Goal: Task Accomplishment & Management: Use online tool/utility

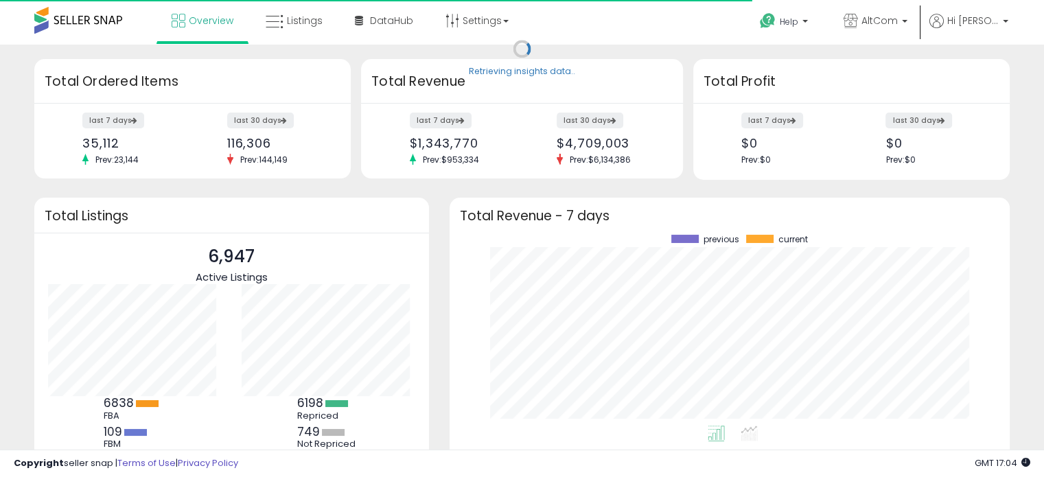
scroll to position [190, 533]
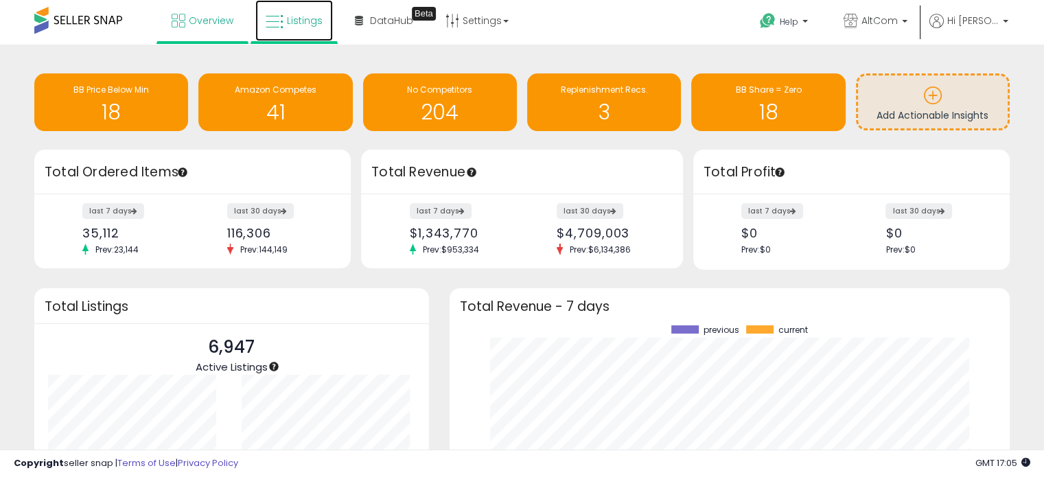
click at [324, 13] on link "Listings" at bounding box center [294, 20] width 78 height 41
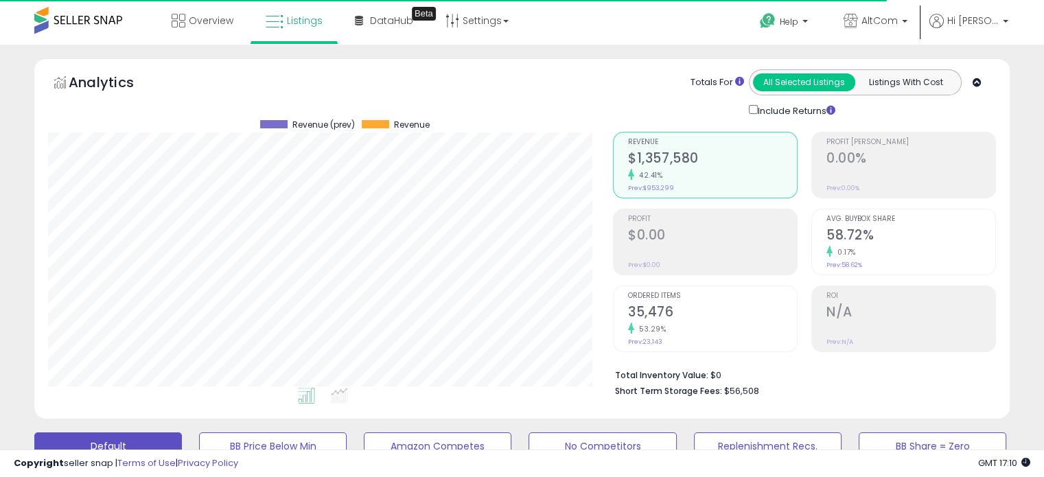
scroll to position [281, 564]
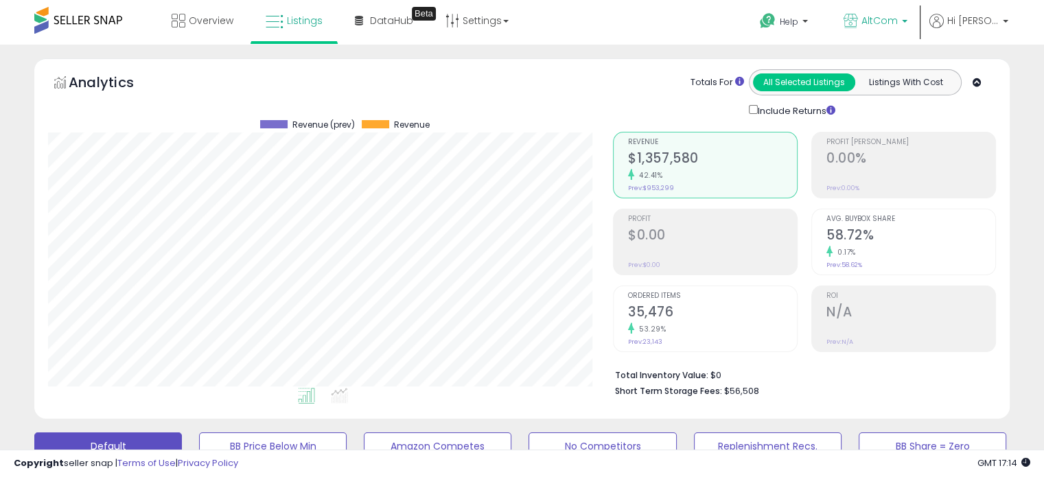
click at [898, 24] on span "AltCom" at bounding box center [879, 21] width 36 height 14
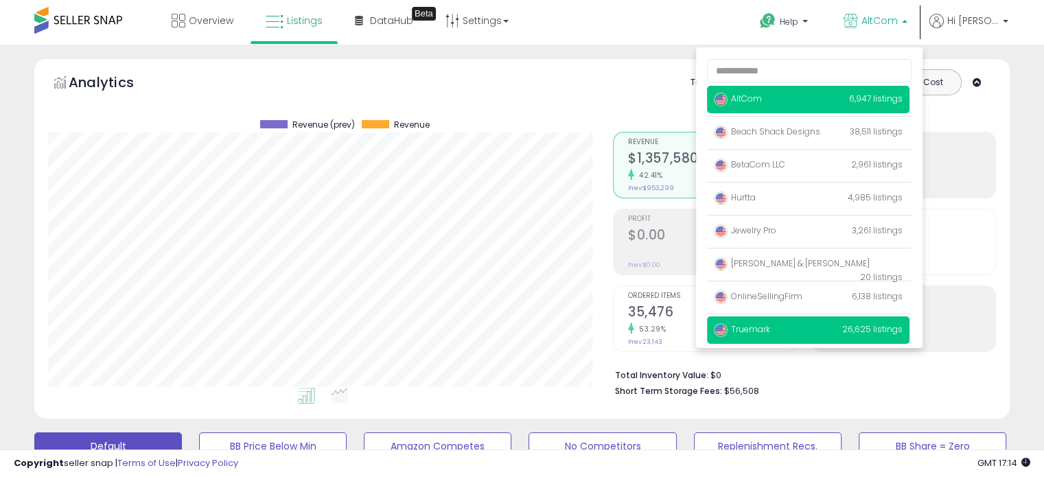
click at [793, 337] on p "Truemark 26,625 listings" at bounding box center [808, 329] width 202 height 27
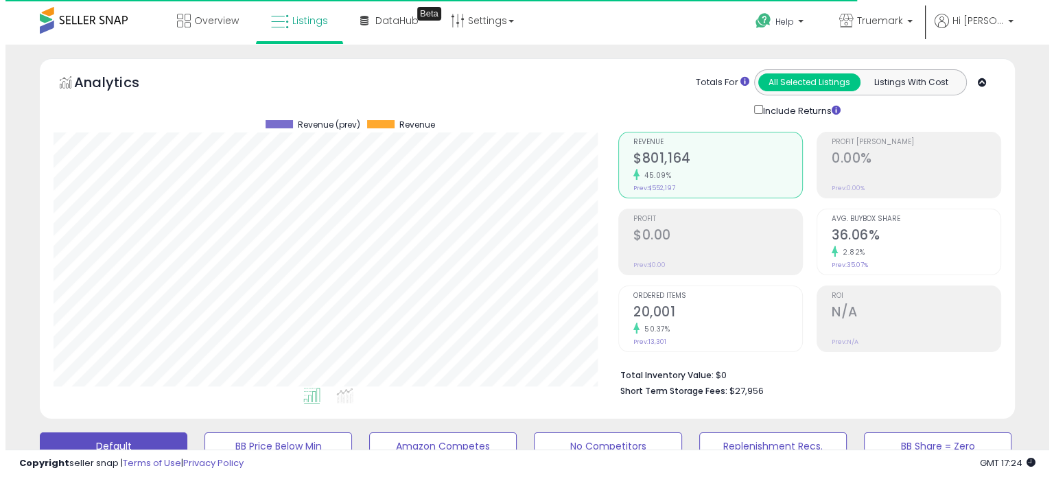
scroll to position [206, 0]
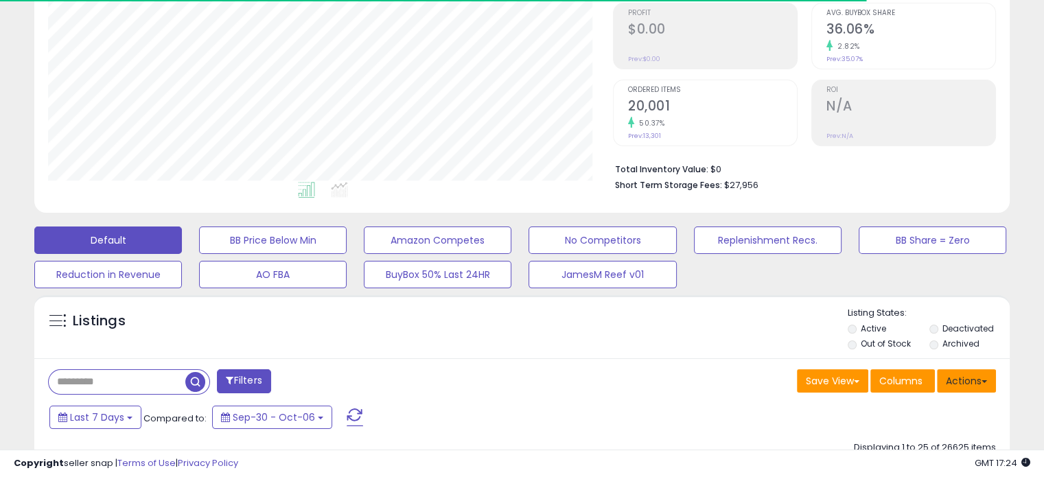
click at [965, 384] on button "Actions" at bounding box center [966, 380] width 59 height 23
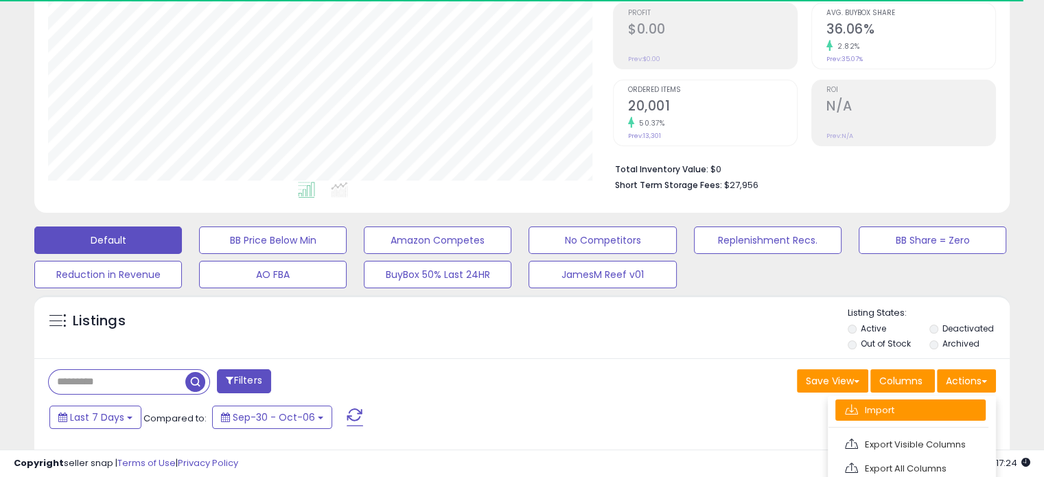
click at [935, 406] on link "Import" at bounding box center [910, 409] width 150 height 21
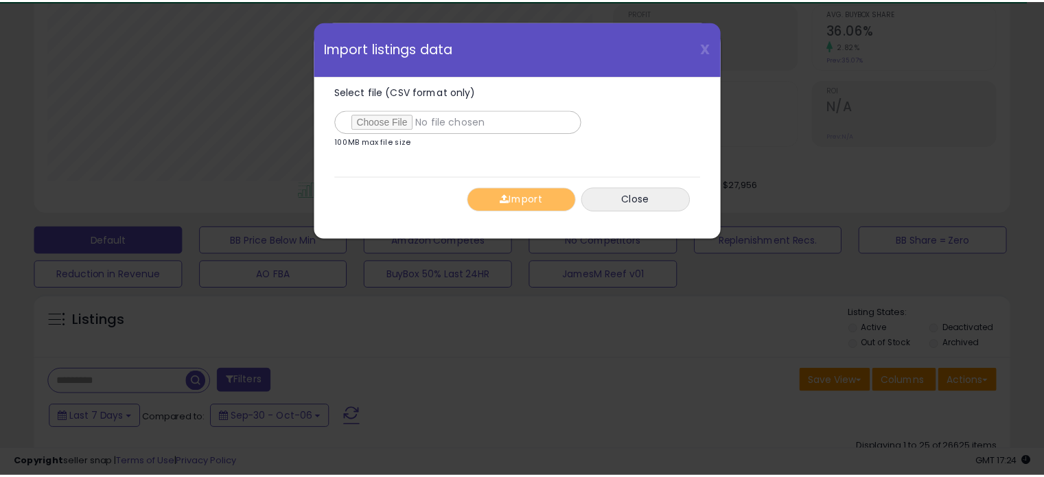
scroll to position [281, 571]
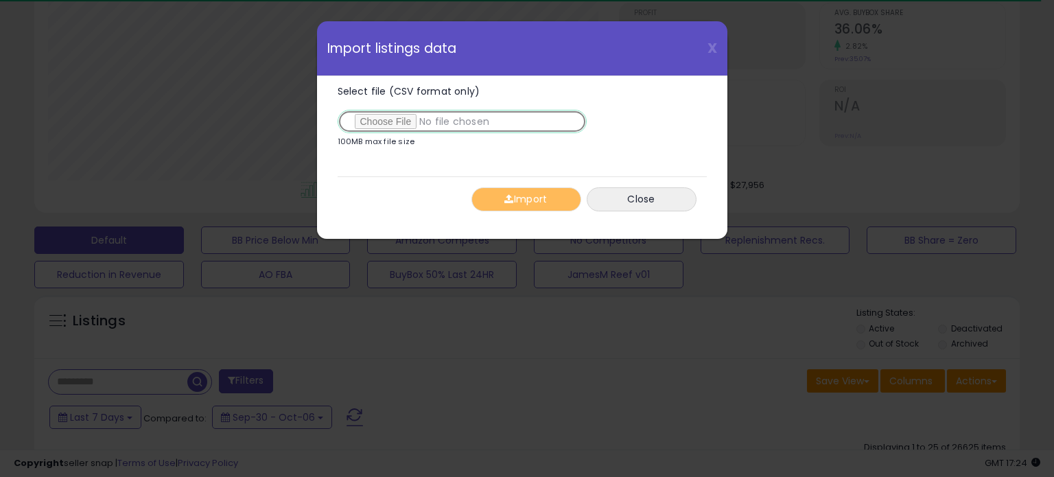
click at [391, 115] on input "Select file (CSV format only)" at bounding box center [462, 121] width 249 height 23
type input "**********"
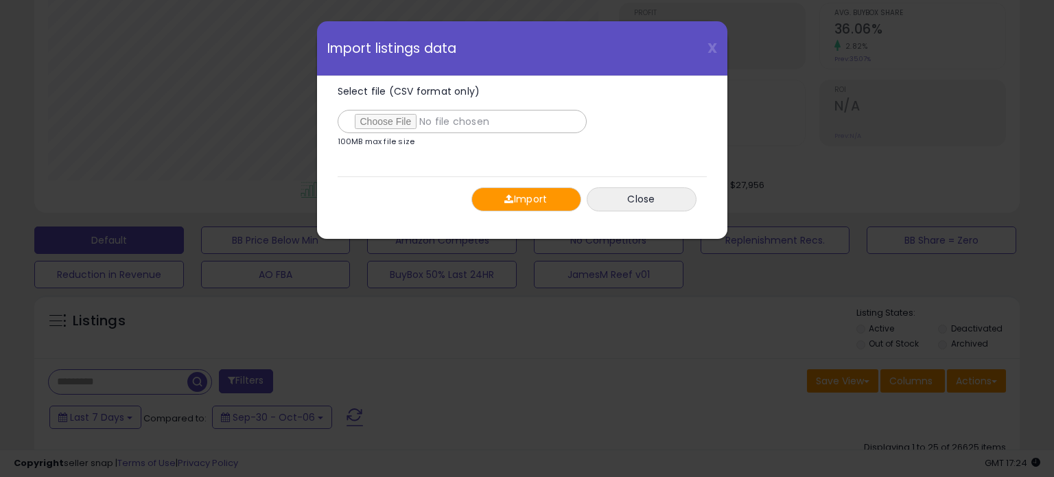
click at [535, 198] on button "Import" at bounding box center [526, 199] width 110 height 24
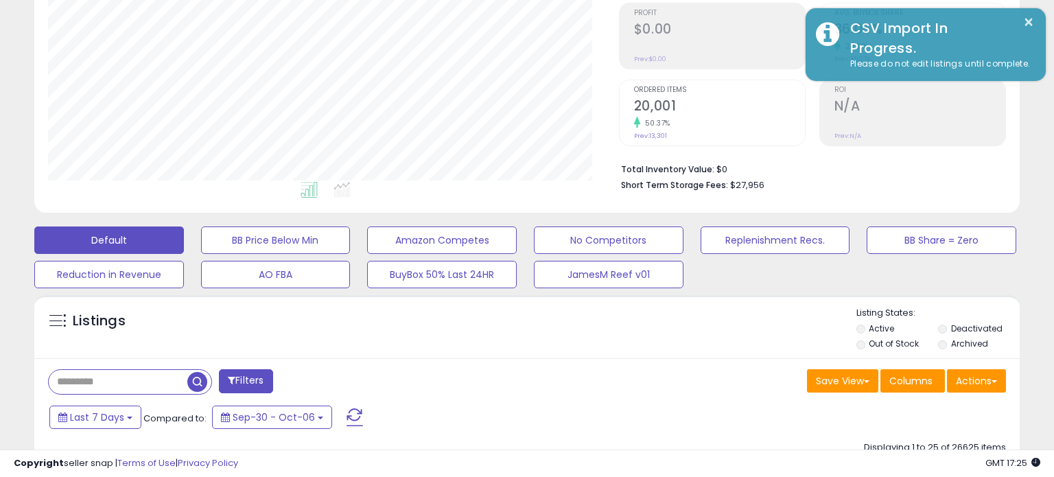
scroll to position [685975, 685692]
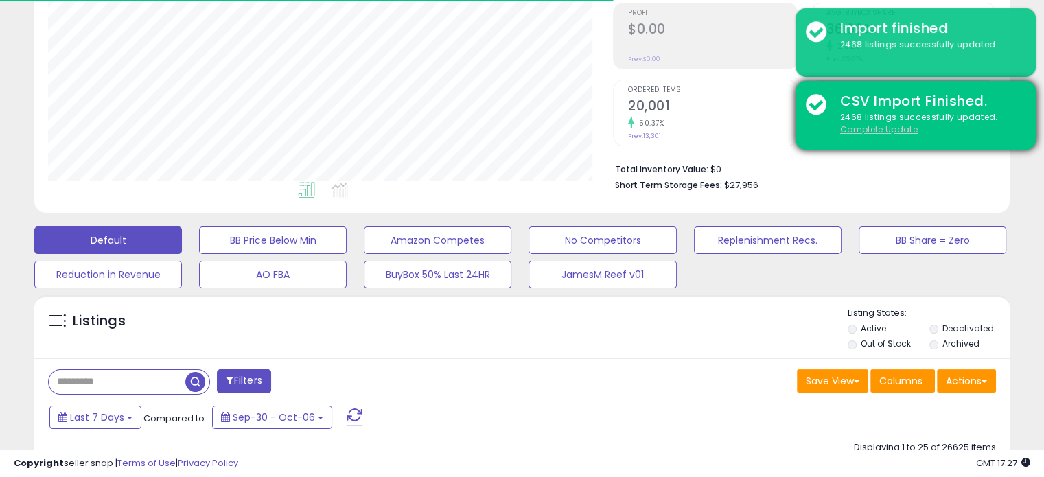
click at [876, 126] on u "Complete Update" at bounding box center [879, 130] width 78 height 12
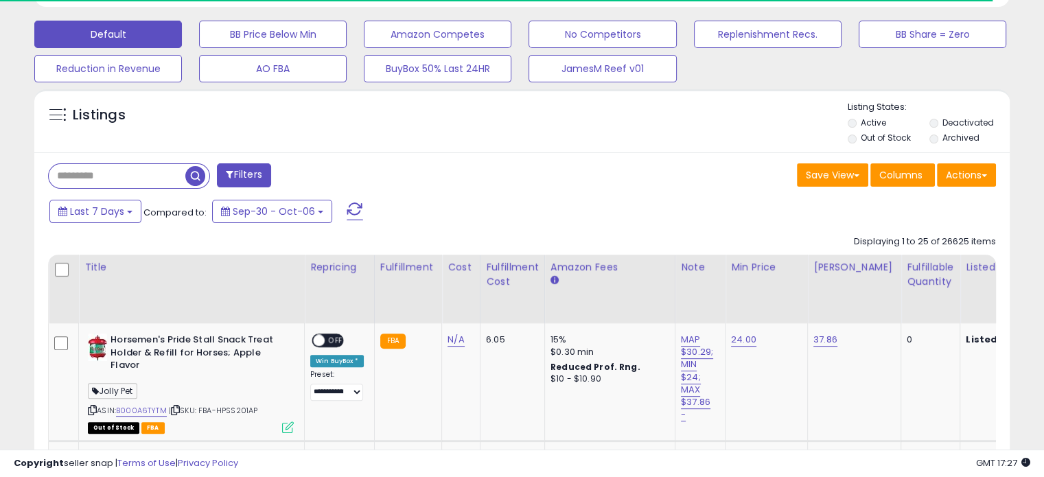
scroll to position [0, 0]
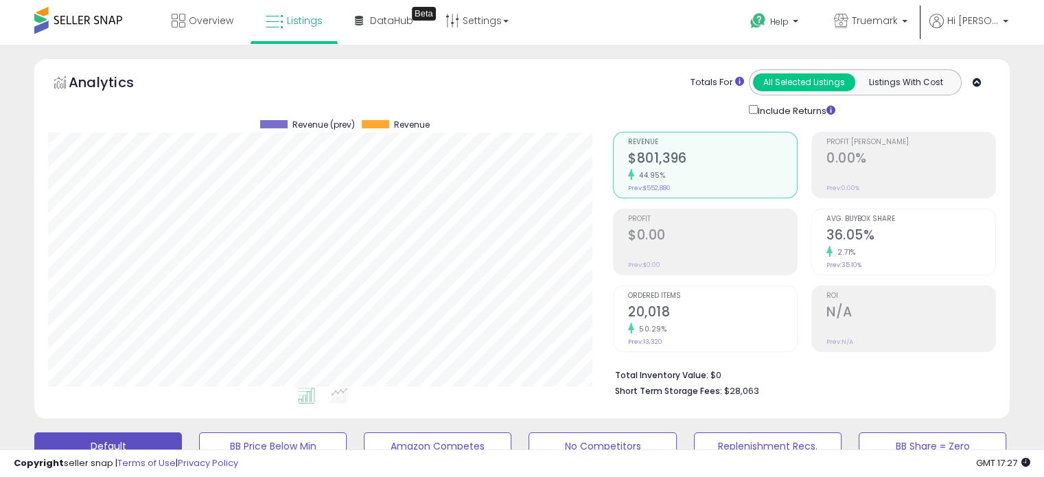
scroll to position [281, 564]
click at [1036, 113] on div "Include Returns" at bounding box center [892, 110] width 309 height 16
click at [907, 21] on b at bounding box center [904, 25] width 5 height 10
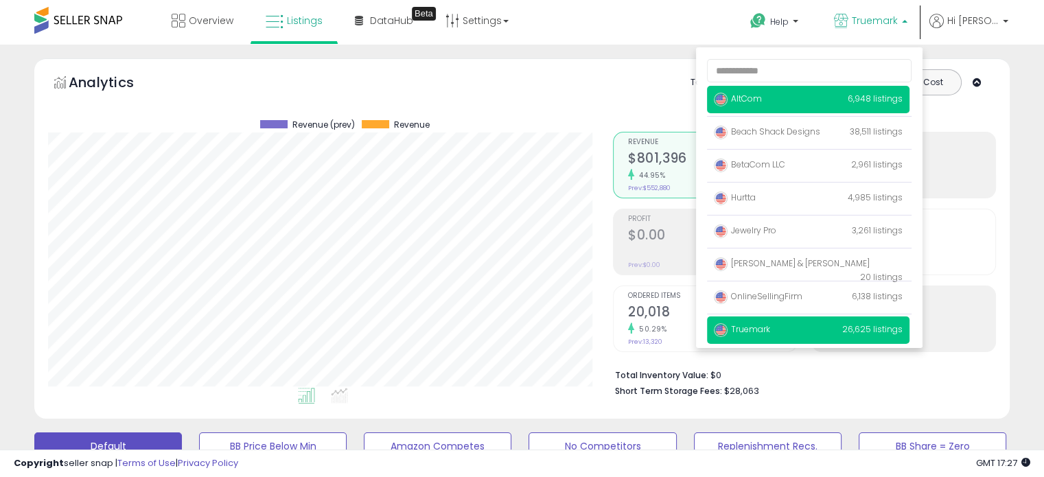
click at [785, 95] on p "AltCom 6,948 listings" at bounding box center [808, 99] width 202 height 27
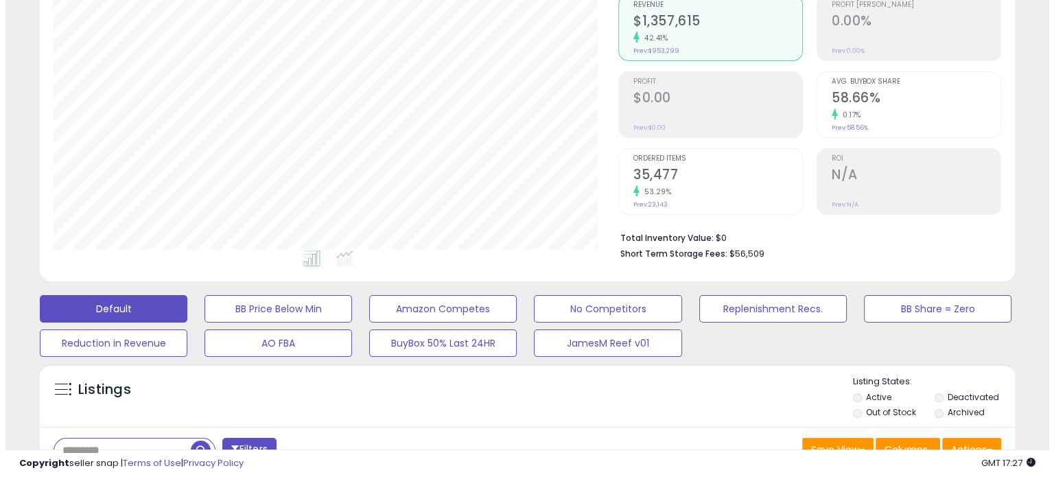
scroll to position [275, 0]
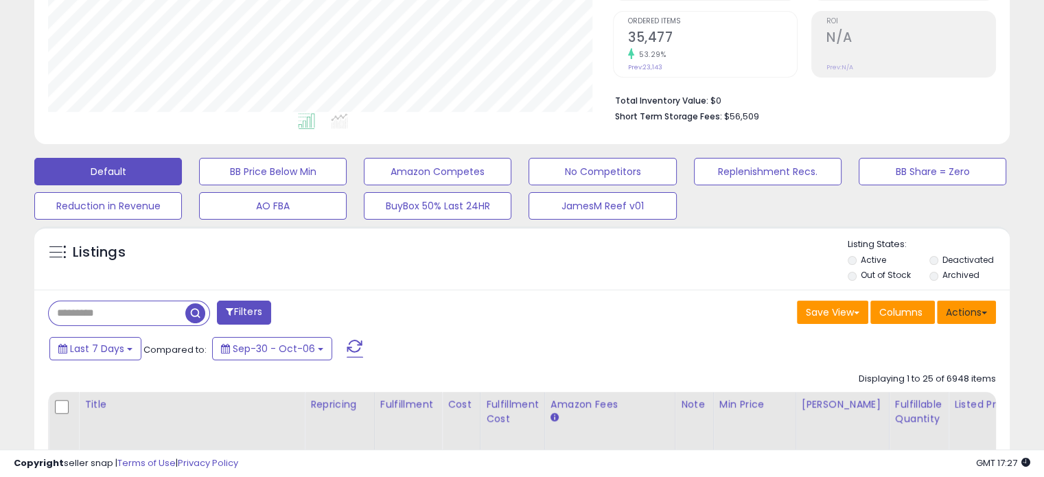
click at [972, 312] on button "Actions" at bounding box center [966, 312] width 59 height 23
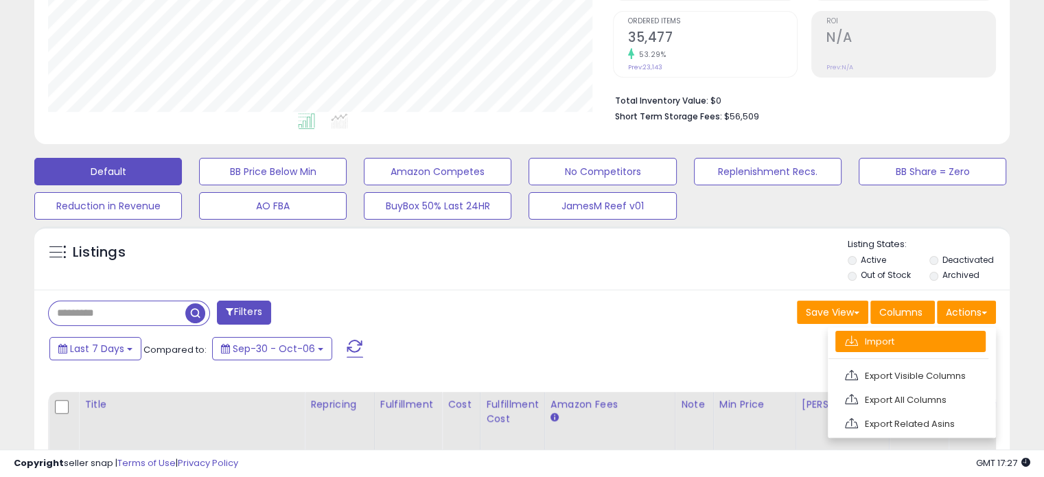
click at [959, 335] on link "Import" at bounding box center [910, 341] width 150 height 21
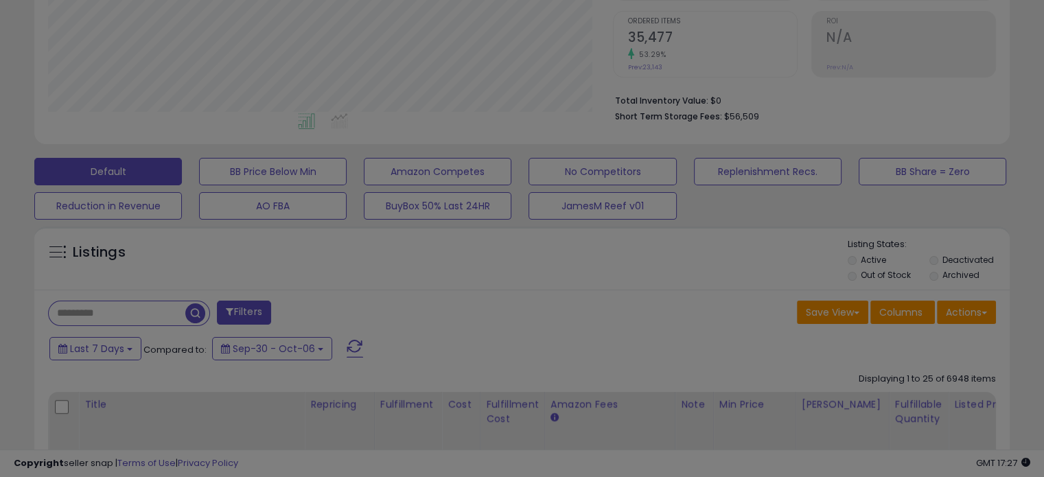
scroll to position [281, 571]
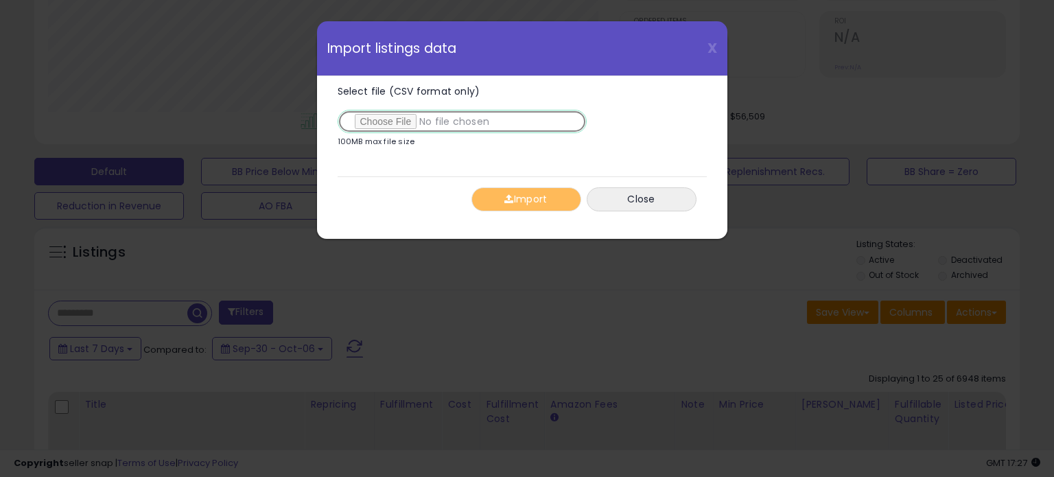
click at [408, 124] on input "Select file (CSV format only)" at bounding box center [462, 121] width 249 height 23
type input "**********"
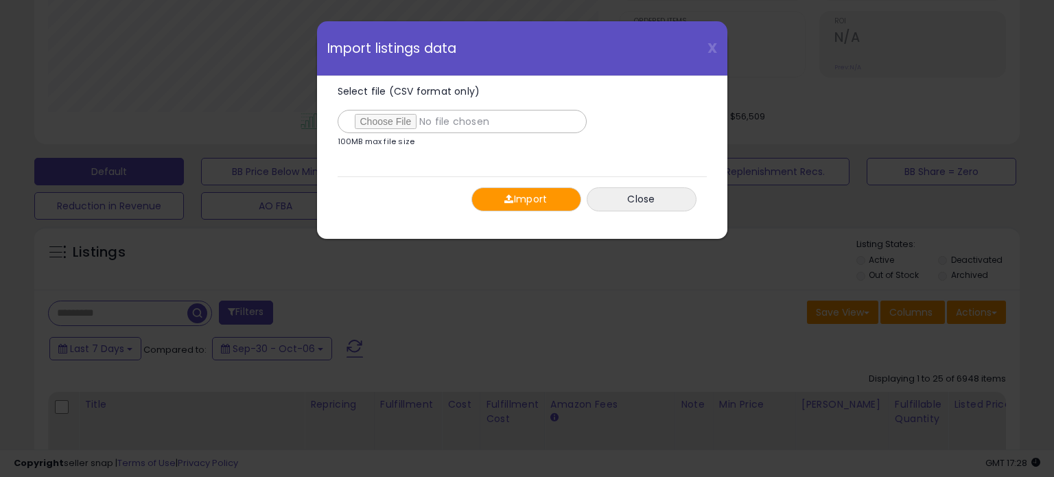
drag, startPoint x: 408, startPoint y: 124, endPoint x: 544, endPoint y: 193, distance: 151.9
click at [524, 197] on button "Import" at bounding box center [526, 199] width 110 height 24
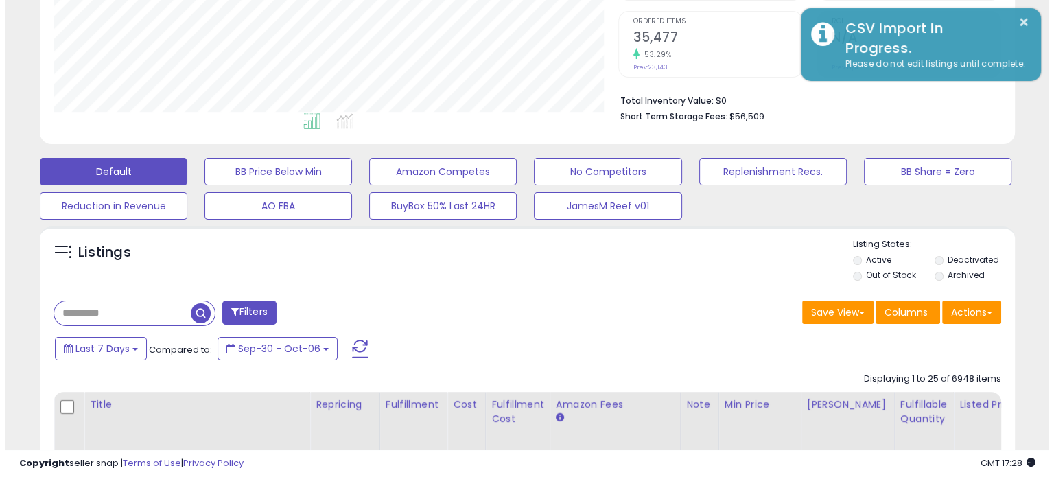
scroll to position [685975, 685692]
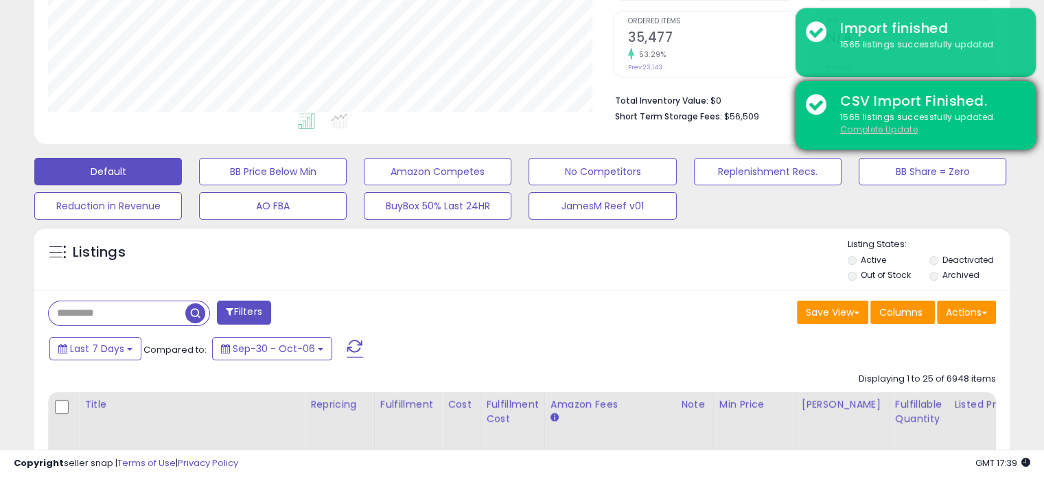
click at [857, 128] on u "Complete Update" at bounding box center [879, 130] width 78 height 12
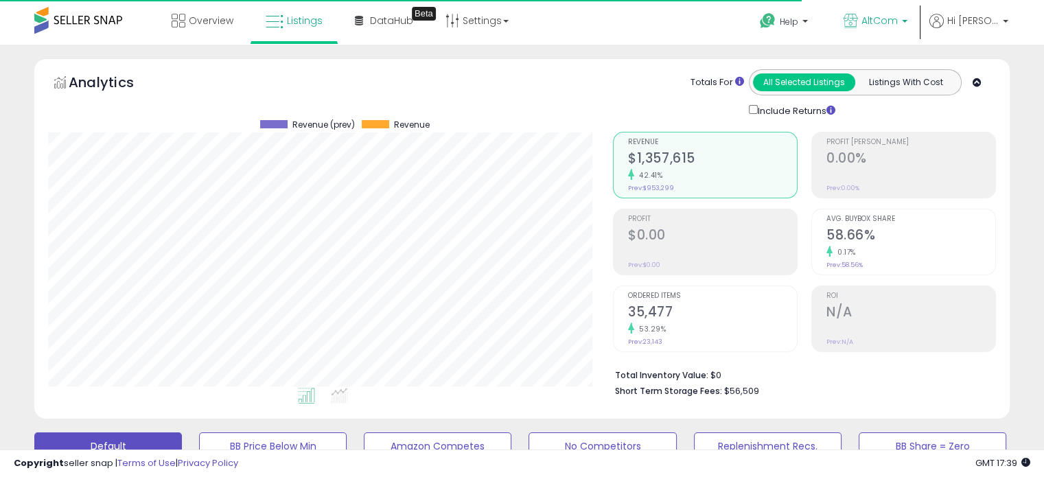
scroll to position [281, 564]
click at [907, 21] on b at bounding box center [904, 25] width 5 height 10
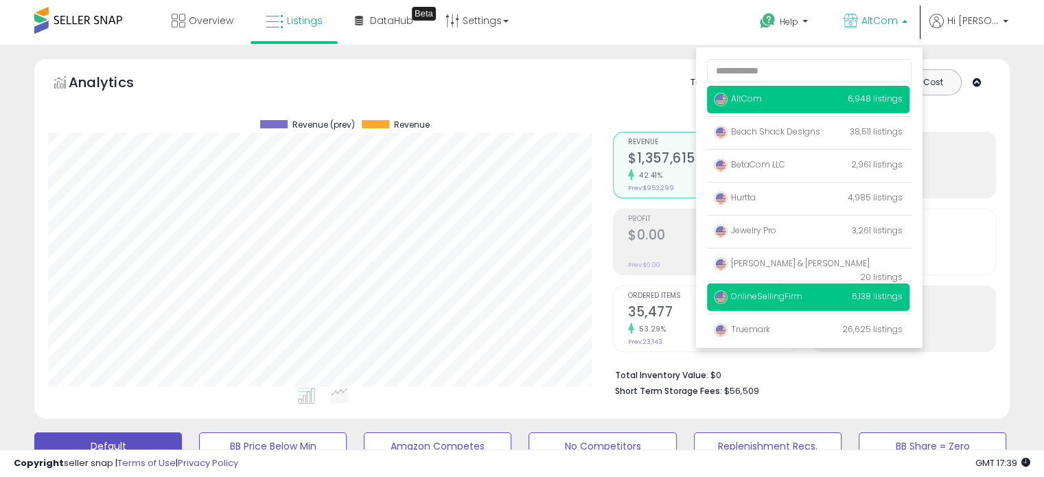
click at [794, 298] on span "OnlineSellingFirm" at bounding box center [758, 296] width 89 height 12
click at [849, 294] on p "OnlineSellingFirm 6,138 listings" at bounding box center [808, 296] width 202 height 27
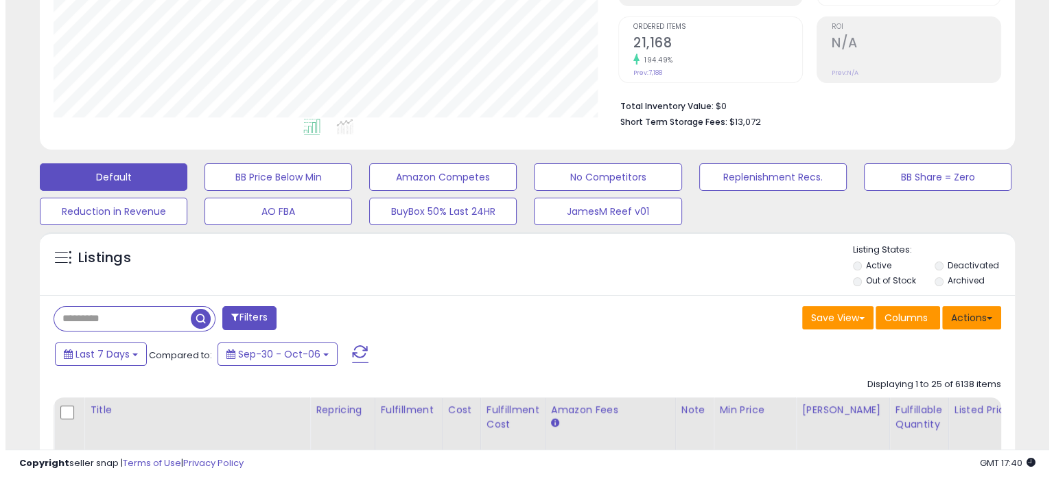
scroll to position [275, 0]
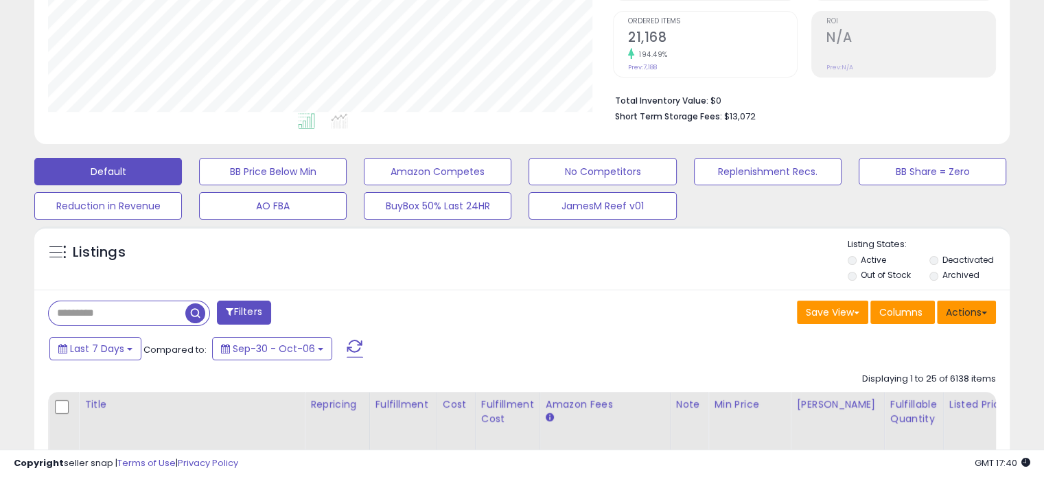
click at [974, 312] on button "Actions" at bounding box center [966, 312] width 59 height 23
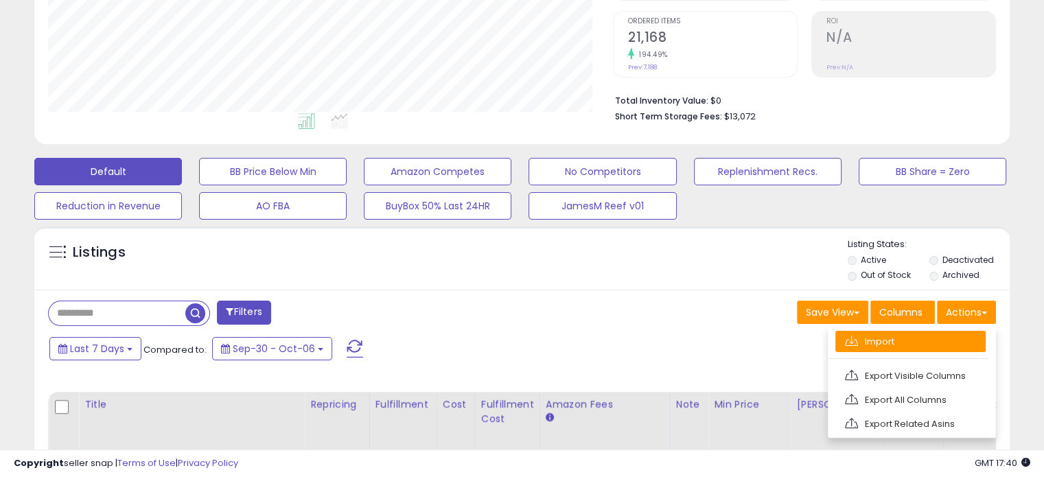
click at [936, 337] on link "Import" at bounding box center [910, 341] width 150 height 21
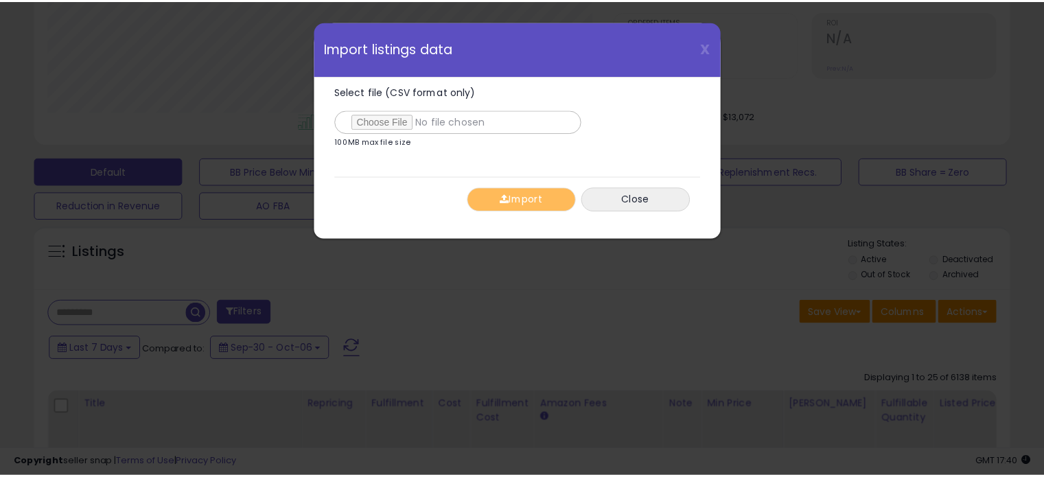
scroll to position [281, 571]
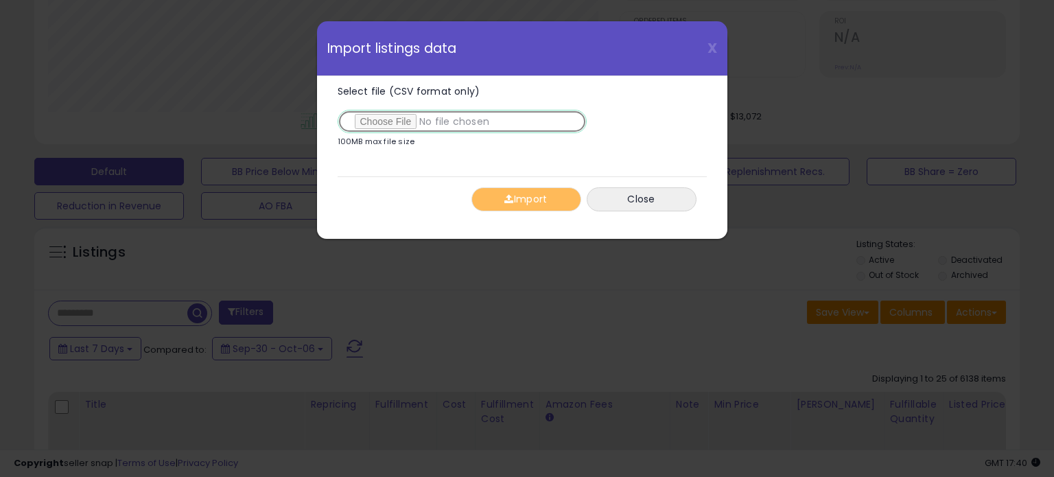
click at [412, 122] on input "Select file (CSV format only)" at bounding box center [462, 121] width 249 height 23
type input "**********"
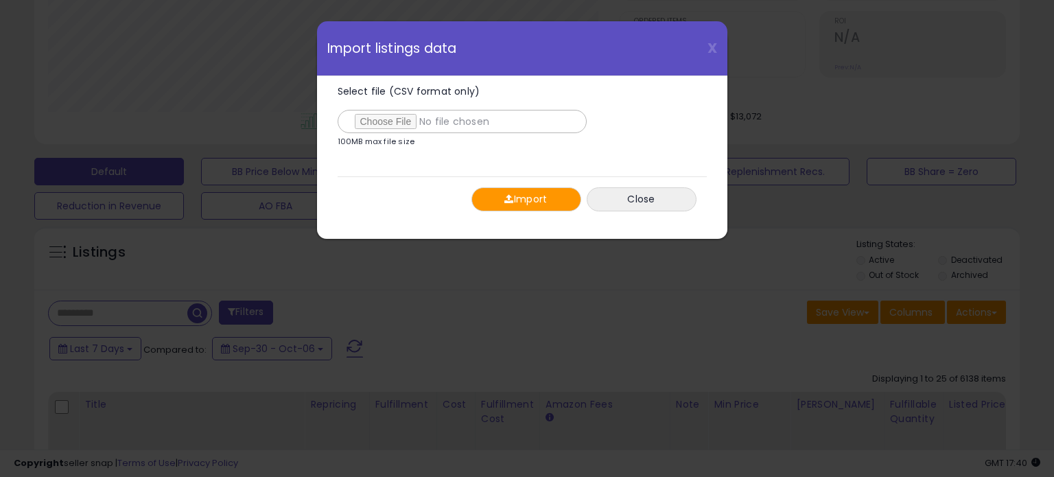
click at [535, 202] on button "Import" at bounding box center [526, 199] width 110 height 24
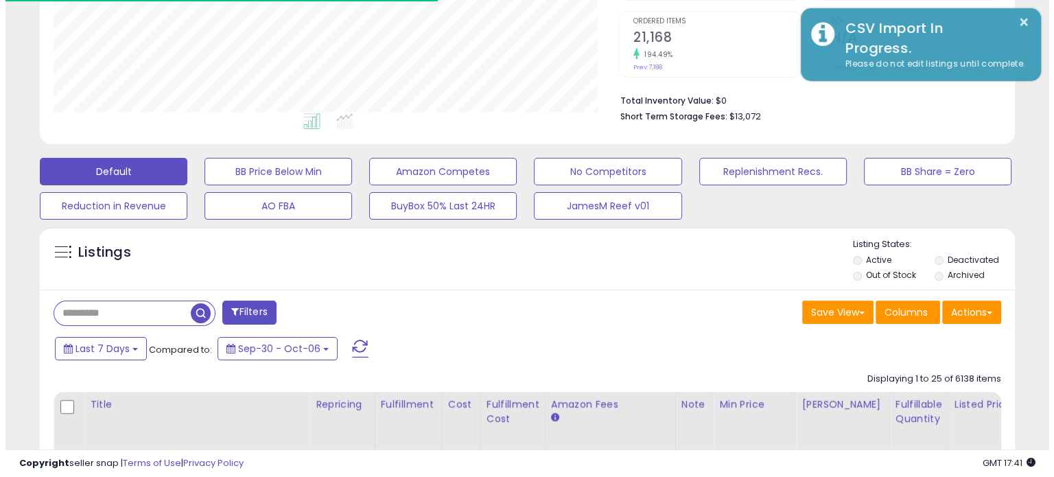
scroll to position [0, 0]
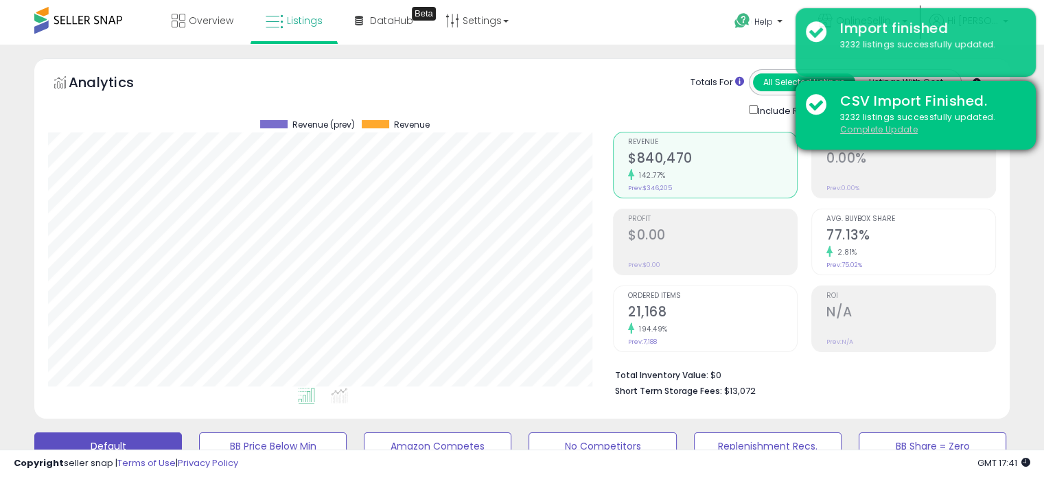
click at [861, 134] on u "Complete Update" at bounding box center [879, 130] width 78 height 12
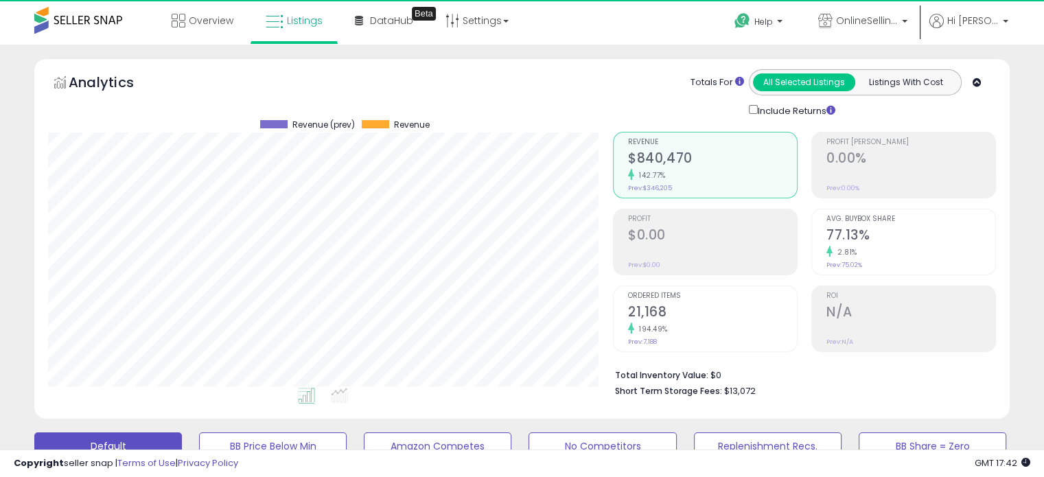
scroll to position [281, 564]
